Goal: Information Seeking & Learning: Stay updated

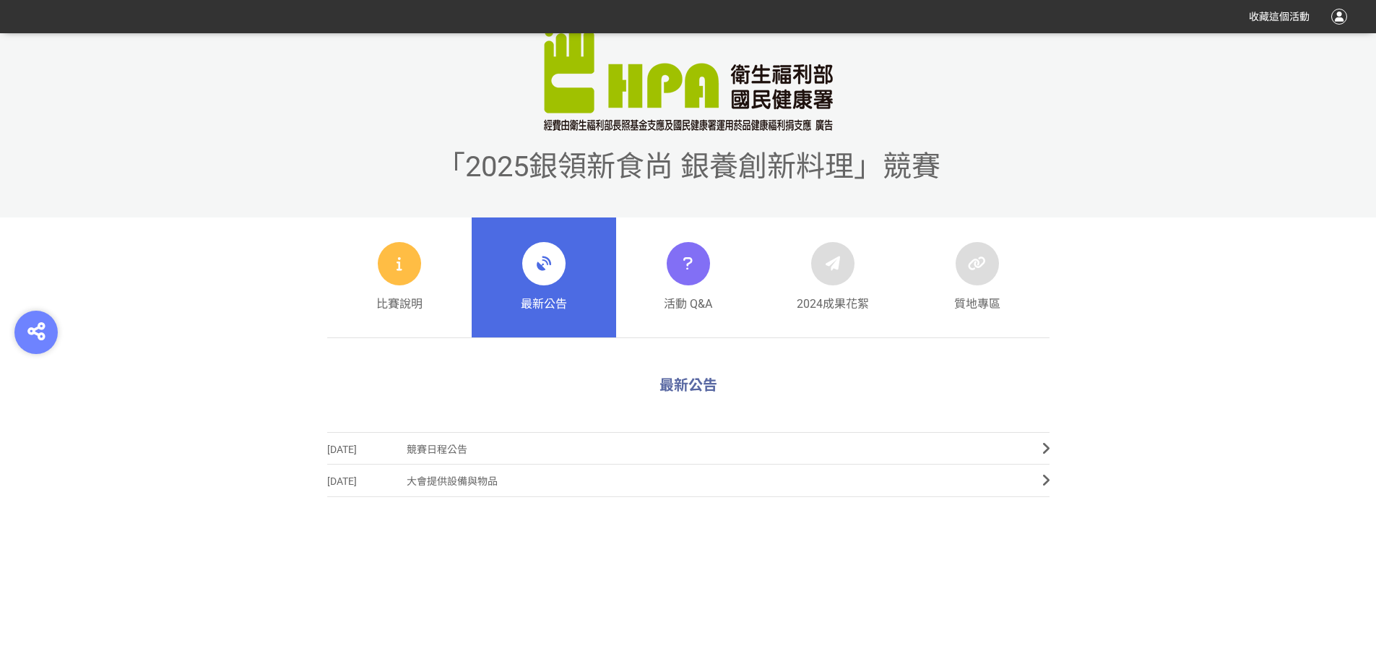
click at [563, 288] on div "最新公告" at bounding box center [544, 277] width 46 height 71
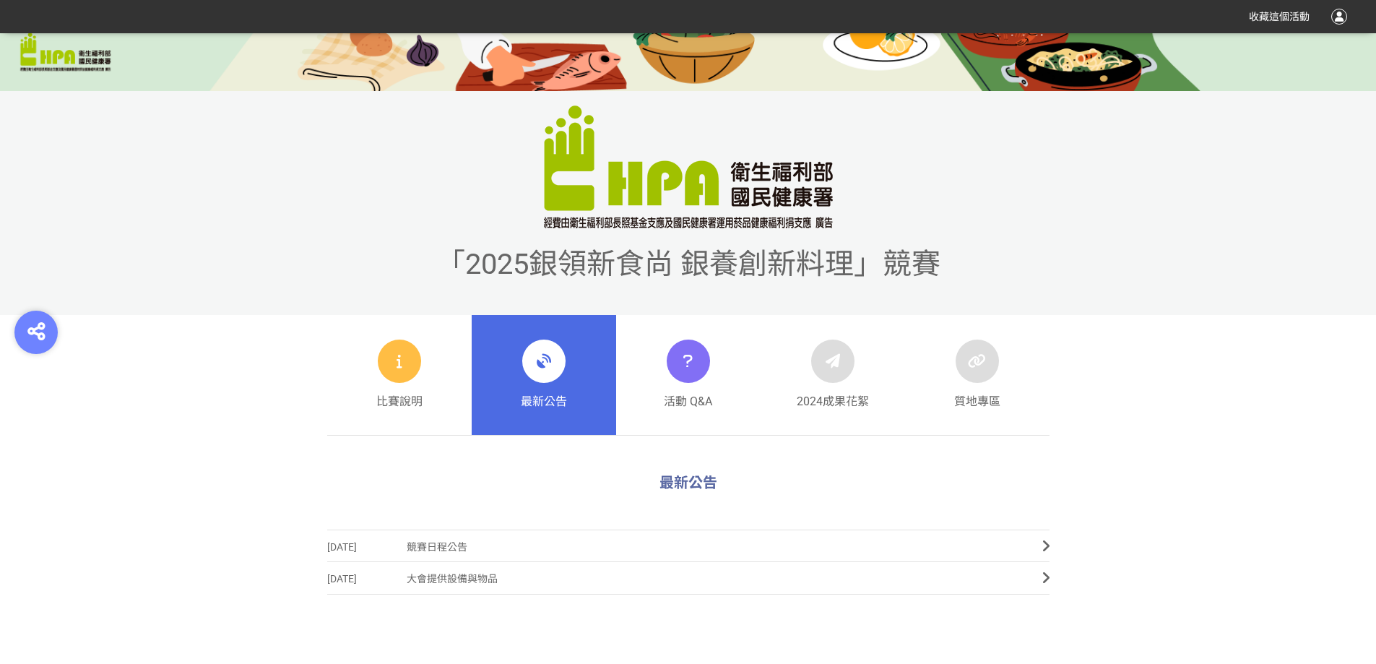
scroll to position [506, 0]
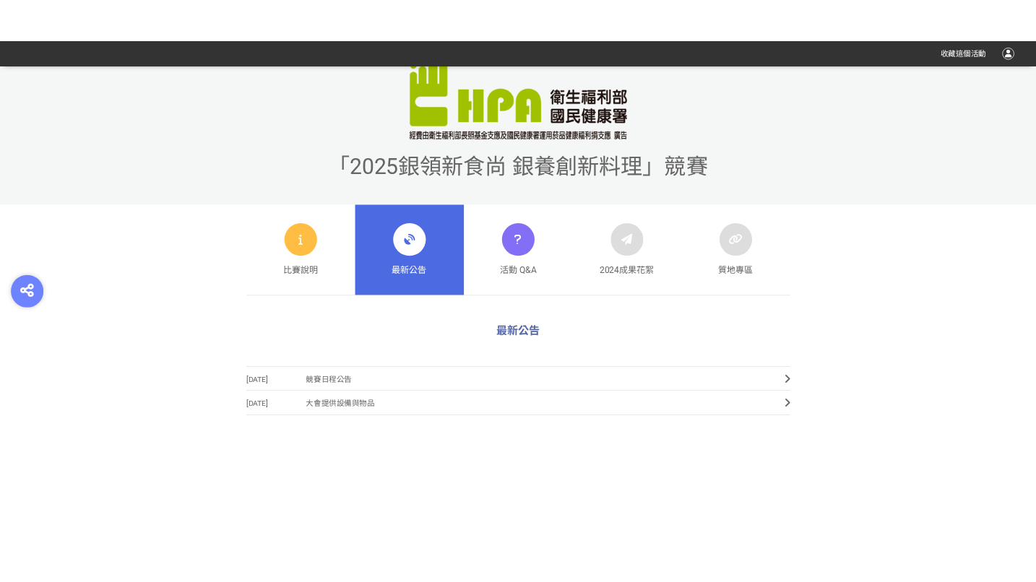
scroll to position [506, 0]
